Goal: Complete application form

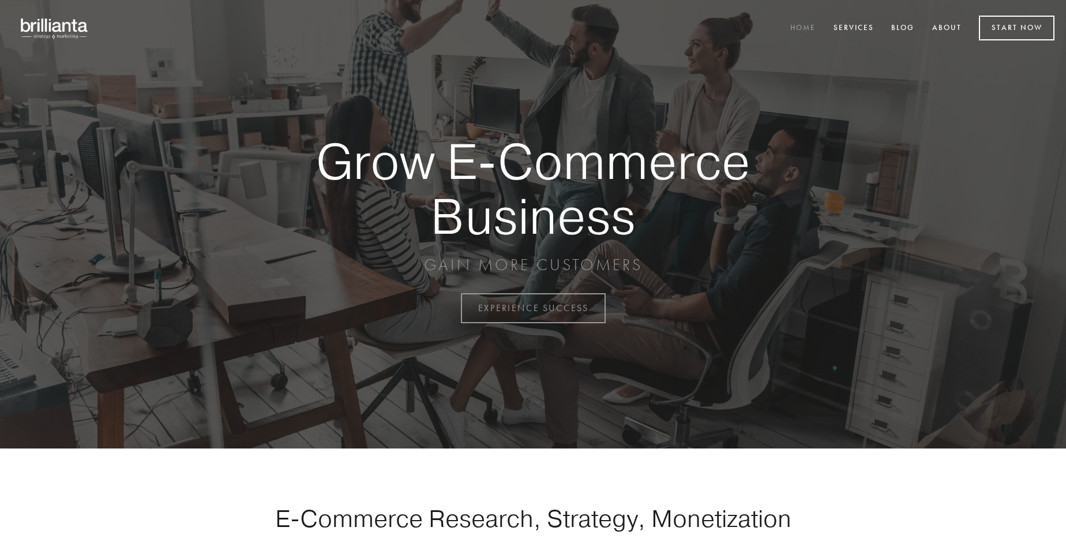
scroll to position [3025, 0]
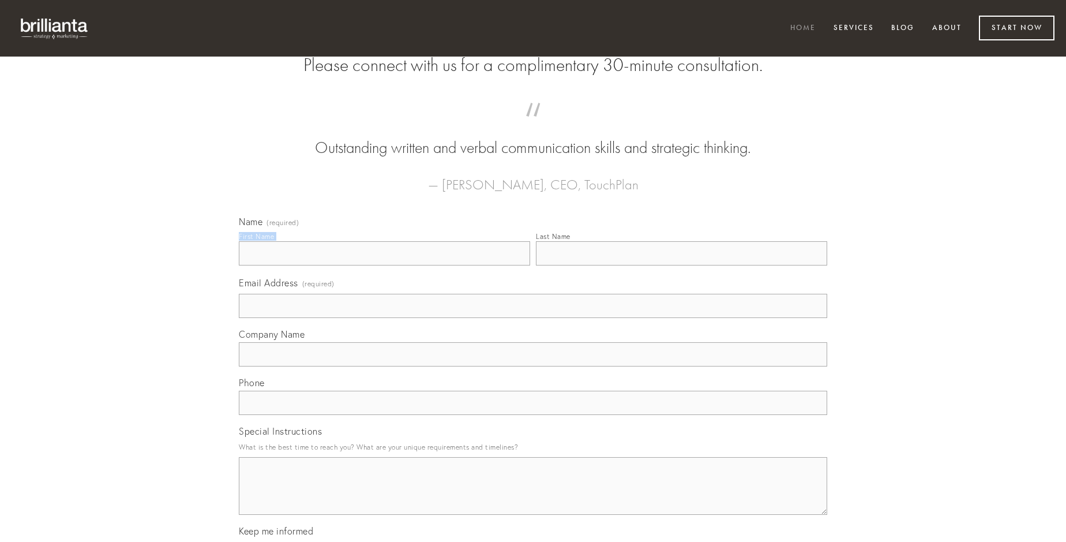
type input "[PERSON_NAME] PhD"
click at [681, 265] on input "Last Name" at bounding box center [681, 253] width 291 height 24
type input "[PERSON_NAME] PhD"
click at [533, 318] on input "Email Address (required)" at bounding box center [533, 306] width 589 height 24
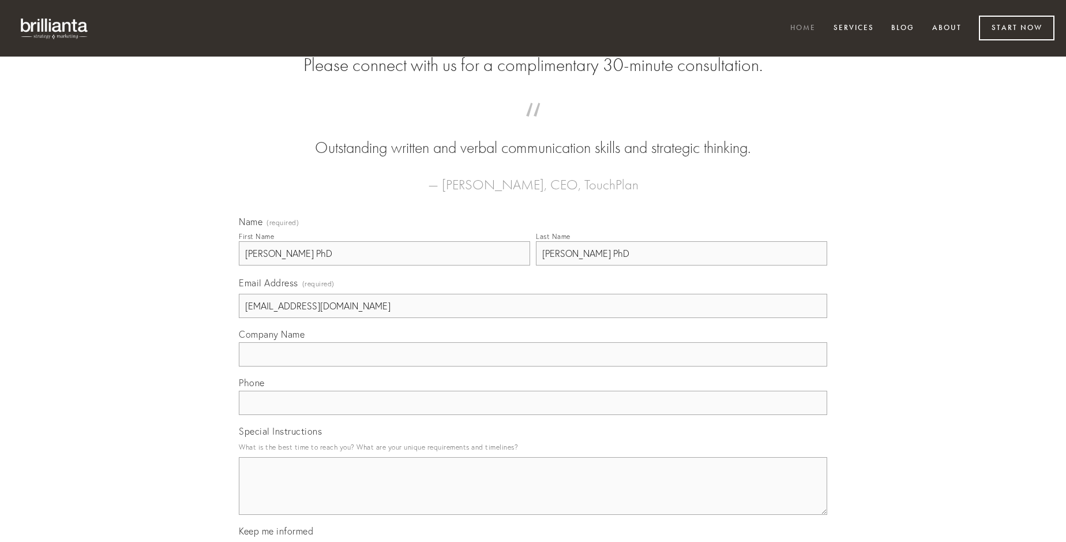
type input "[EMAIL_ADDRESS][DOMAIN_NAME]"
click at [533, 366] on input "Company Name" at bounding box center [533, 354] width 589 height 24
type input "thesaurus"
click at [533, 415] on input "text" at bounding box center [533, 403] width 589 height 24
click at [533, 496] on textarea "Special Instructions" at bounding box center [533, 486] width 589 height 58
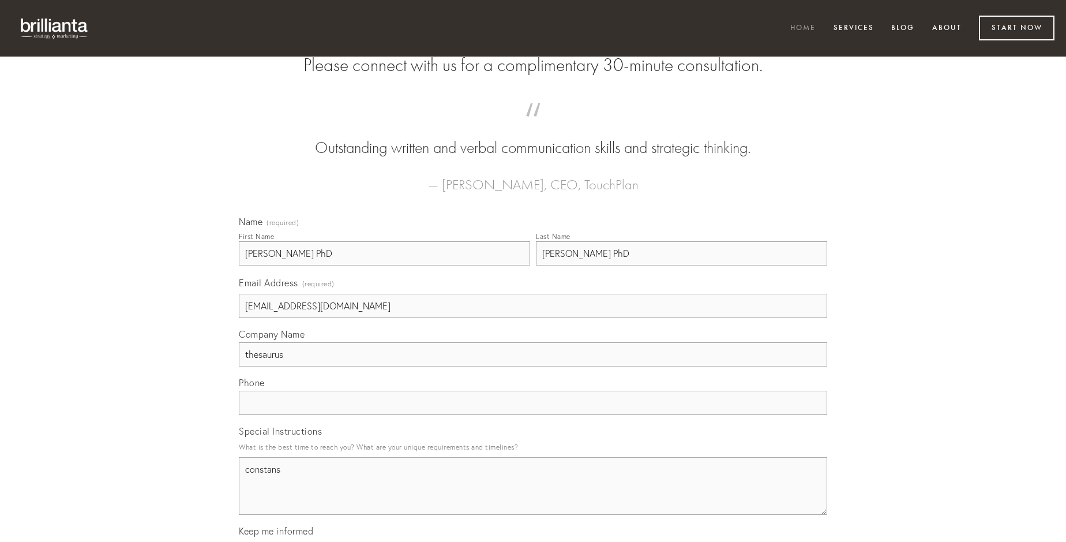
type textarea "constans"
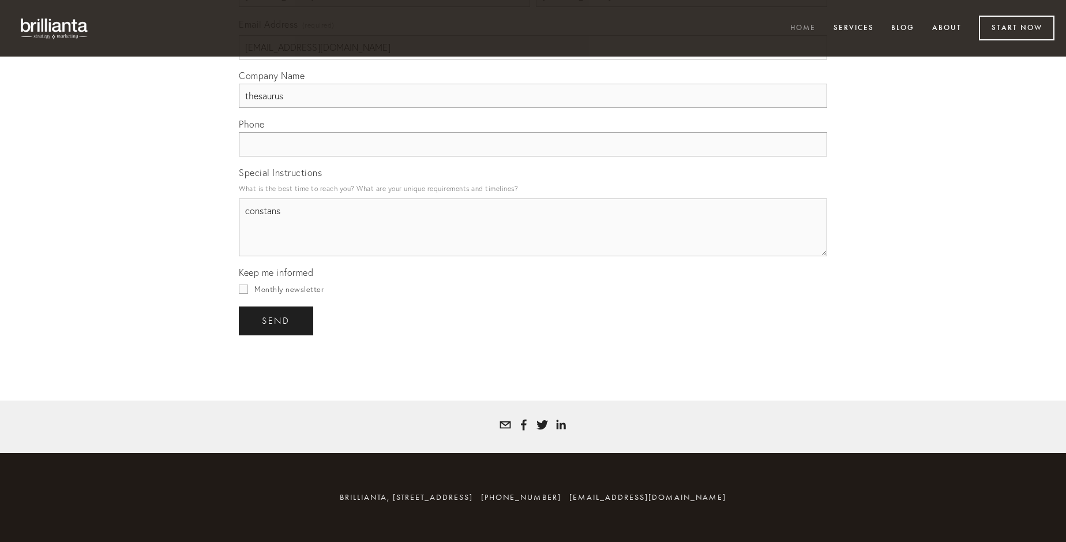
click at [277, 320] on span "send" at bounding box center [276, 321] width 28 height 10
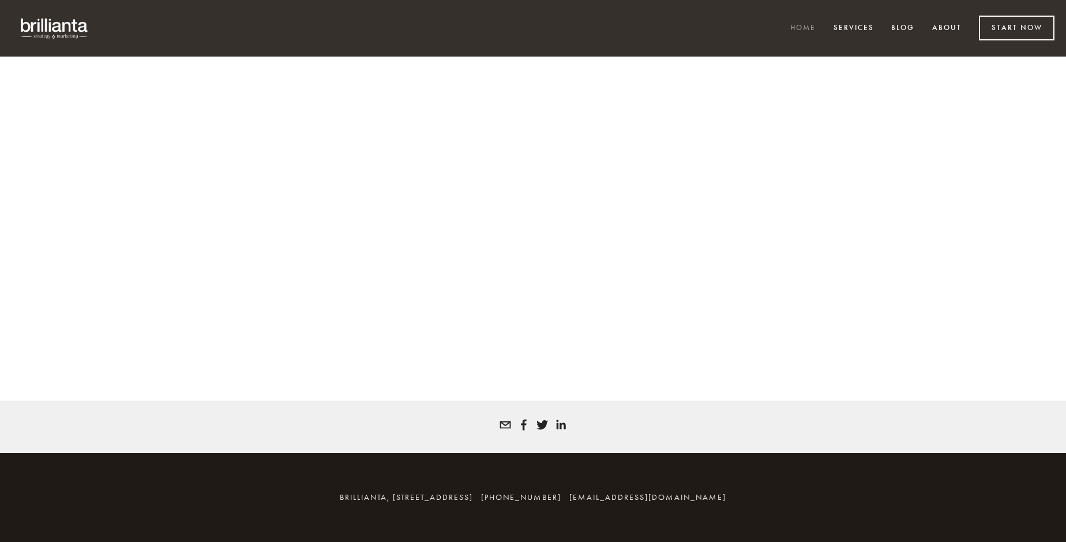
scroll to position [3009, 0]
